Goal: Task Accomplishment & Management: Use online tool/utility

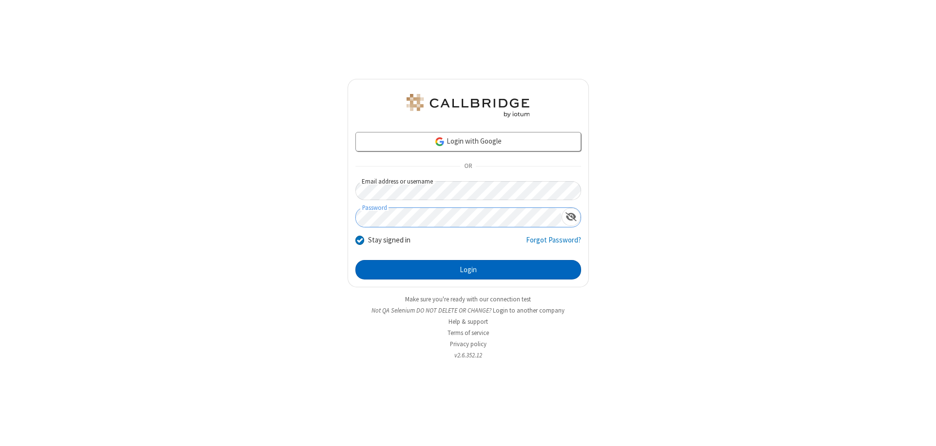
click at [468, 270] on button "Login" at bounding box center [468, 269] width 226 height 19
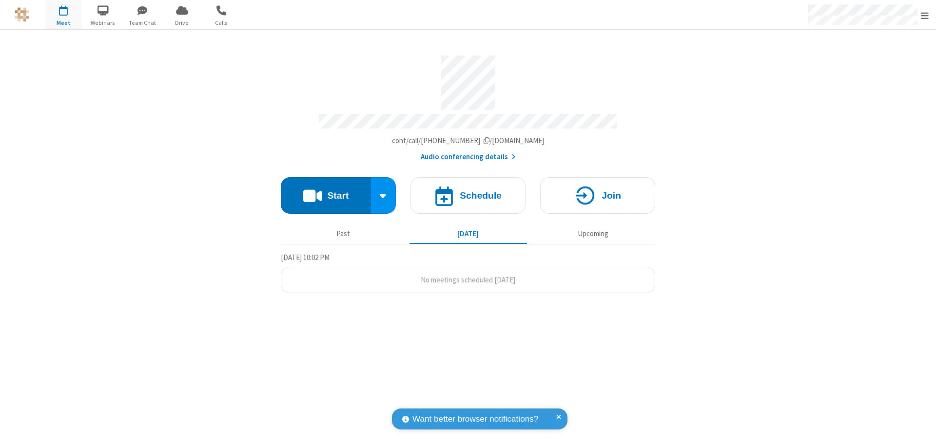
click at [326, 191] on button "Start" at bounding box center [326, 195] width 90 height 37
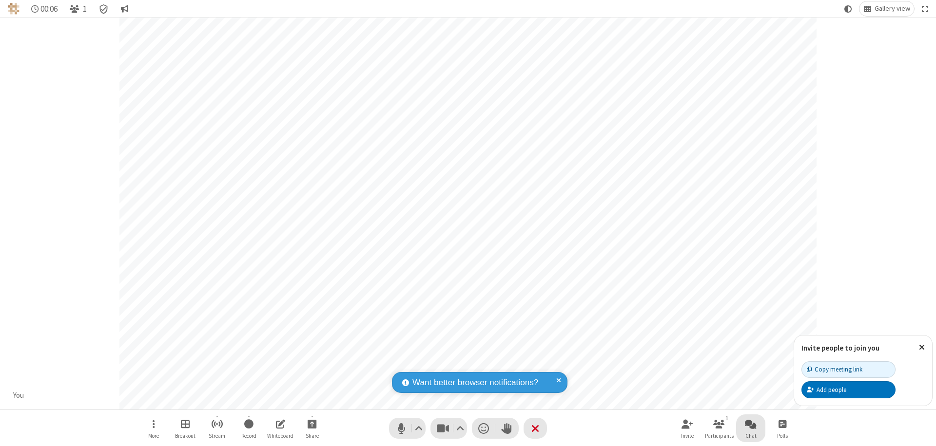
click at [751, 424] on span "Open chat" at bounding box center [751, 424] width 12 height 12
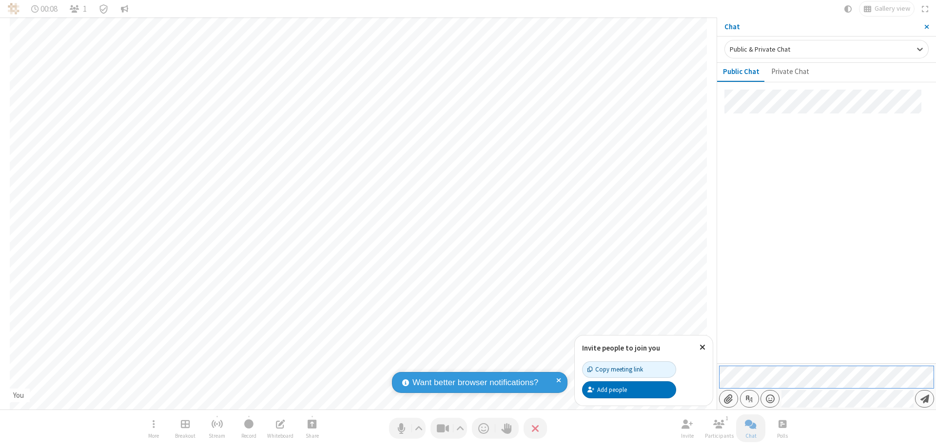
click at [924, 399] on span "Send message" at bounding box center [924, 399] width 9 height 10
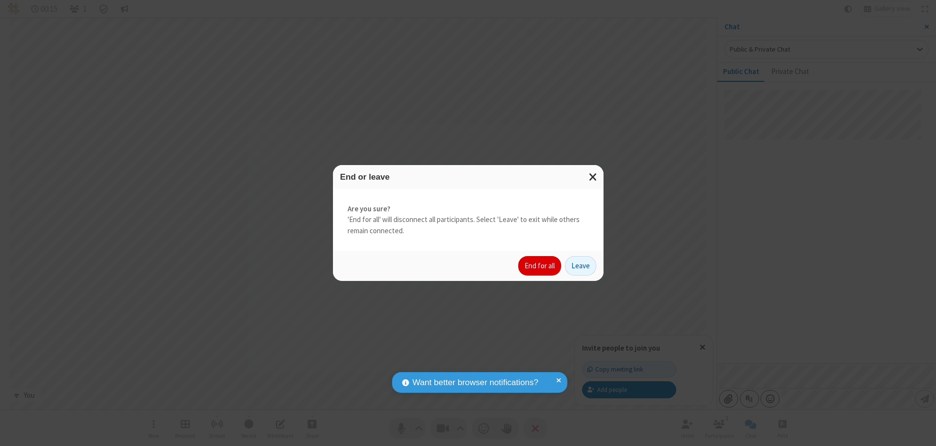
click at [540, 266] on button "End for all" at bounding box center [539, 265] width 43 height 19
